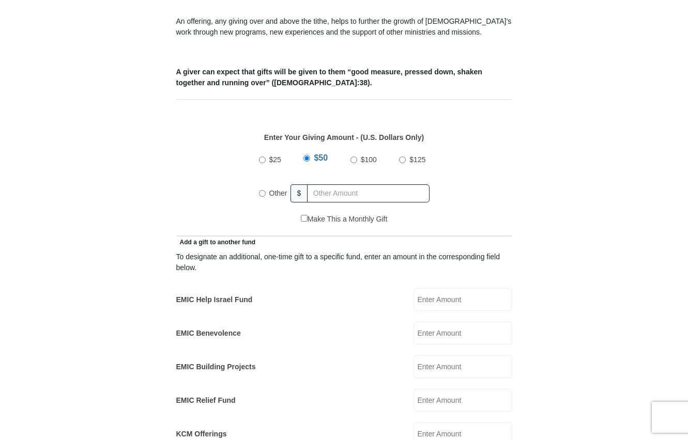
scroll to position [382, 0]
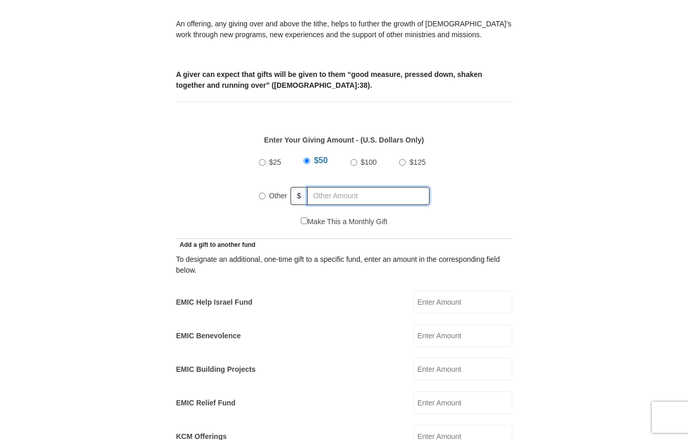
radio input "true"
click at [367, 187] on input "text" at bounding box center [370, 196] width 118 height 18
type input "40.00"
click at [302, 217] on input "Make This a Monthly Gift" at bounding box center [304, 220] width 7 height 7
checkbox input "true"
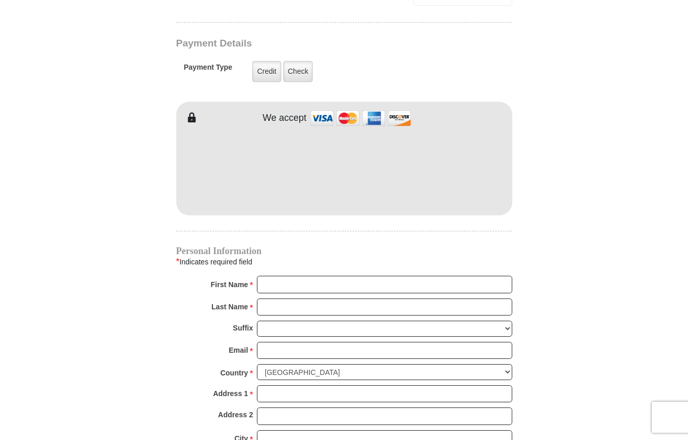
scroll to position [885, 0]
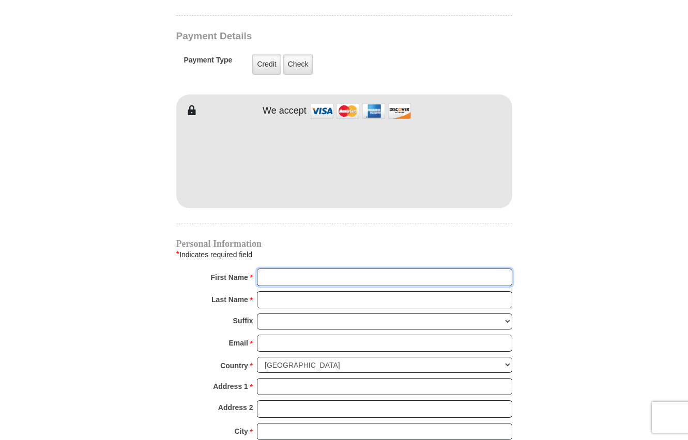
click at [278, 269] on input "First Name *" at bounding box center [384, 278] width 255 height 18
type input "[PERSON_NAME]"
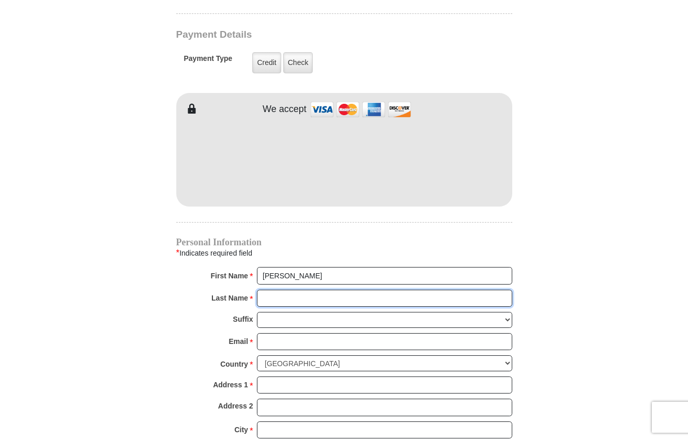
click at [266, 290] on input "Last Name *" at bounding box center [384, 299] width 255 height 18
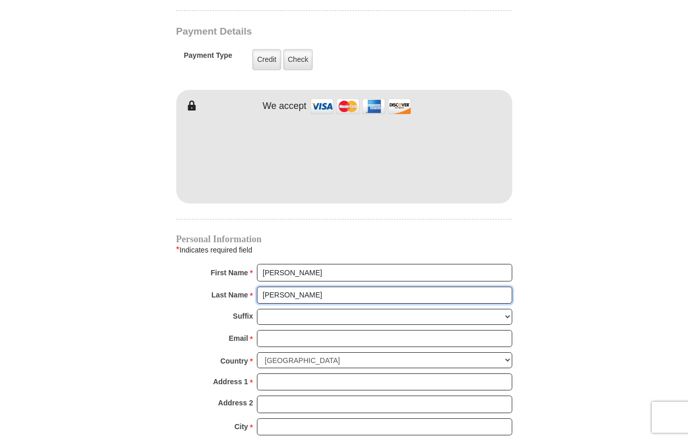
type input "[PERSON_NAME]"
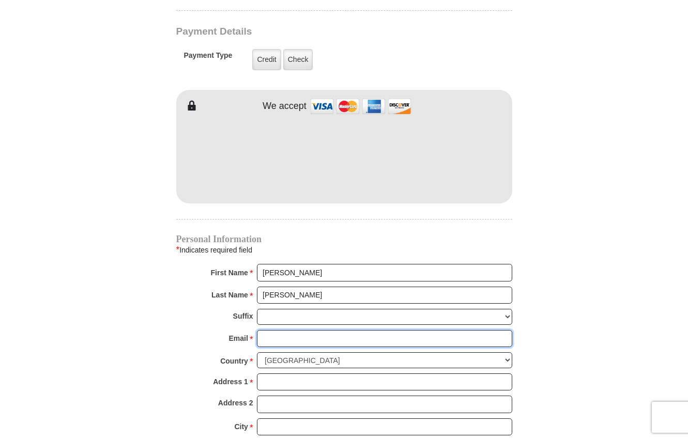
click at [272, 330] on input "Email *" at bounding box center [384, 339] width 255 height 18
type input "[EMAIL_ADDRESS][DOMAIN_NAME]"
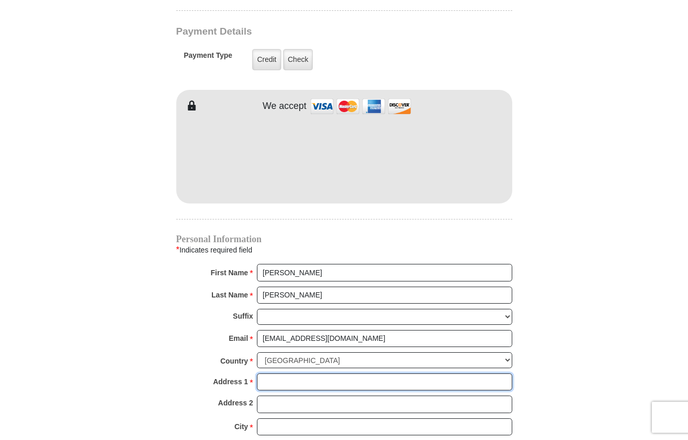
type input "[STREET_ADDRESS][PERSON_NAME]"
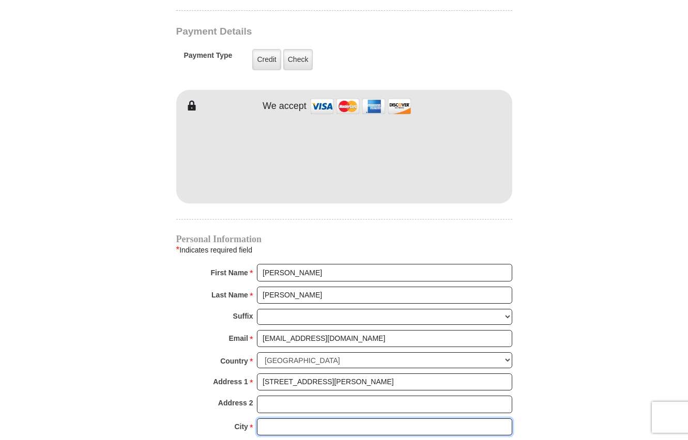
type input "[GEOGRAPHIC_DATA]"
select select "ME"
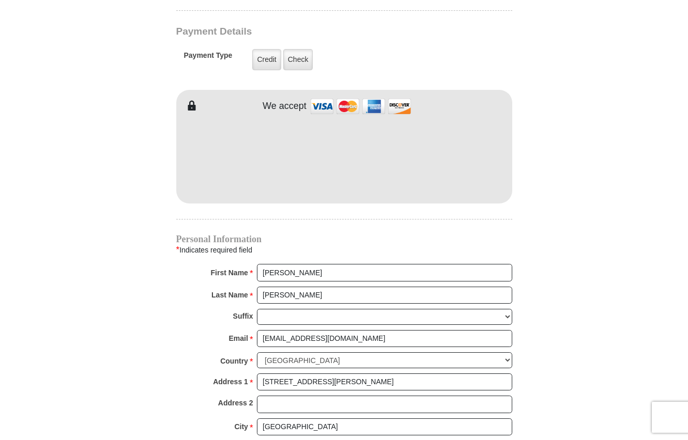
type input "04743-2248"
type input "2072311832"
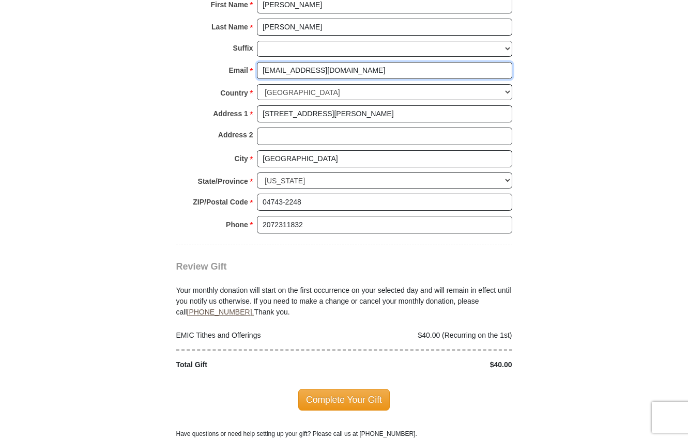
scroll to position [1161, 0]
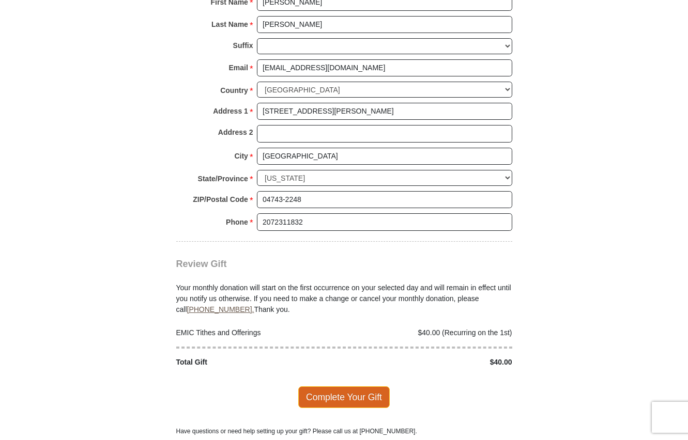
click at [364, 386] on span "Complete Your Gift" at bounding box center [343, 397] width 91 height 22
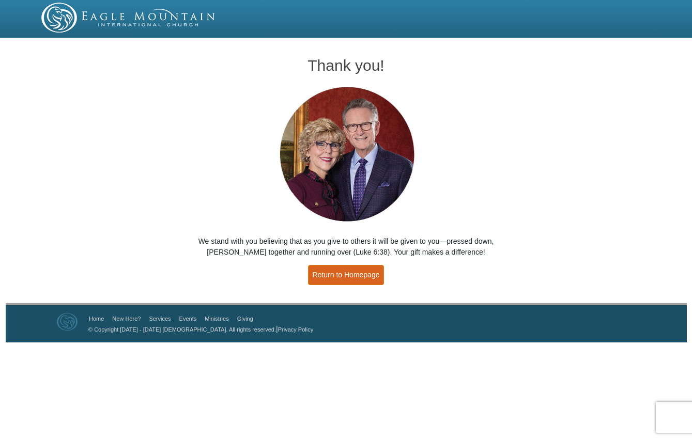
click at [334, 273] on link "Return to Homepage" at bounding box center [346, 275] width 76 height 20
